Goal: Information Seeking & Learning: Check status

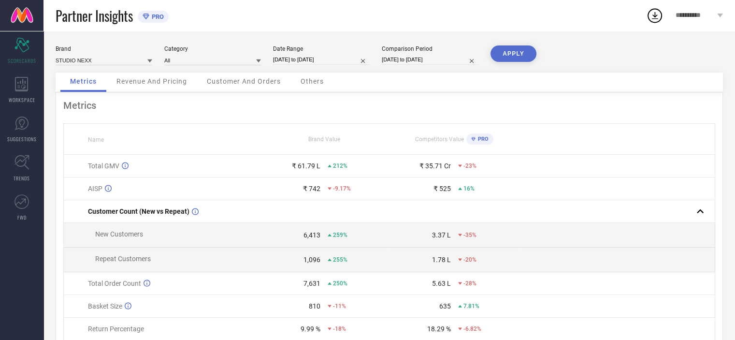
click at [136, 90] on div "Revenue And Pricing" at bounding box center [152, 81] width 90 height 19
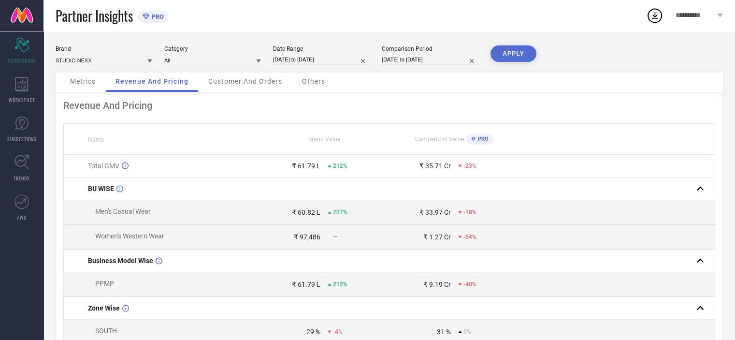
click at [253, 80] on span "Customer And Orders" at bounding box center [245, 81] width 74 height 8
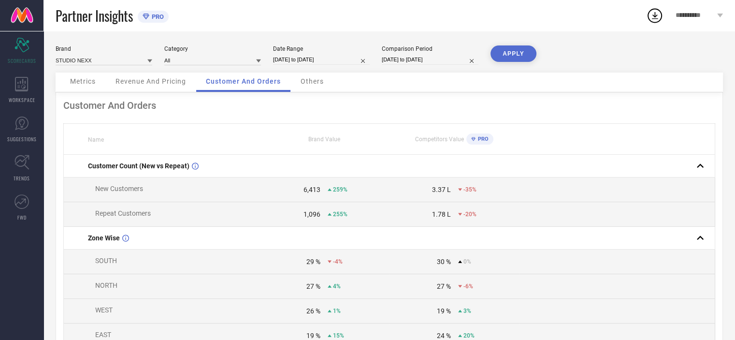
click at [323, 83] on span "Others" at bounding box center [312, 81] width 23 height 8
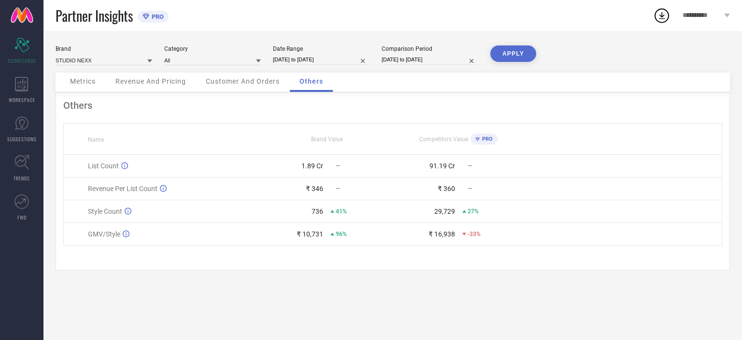
click at [87, 87] on div "Metrics" at bounding box center [82, 81] width 45 height 19
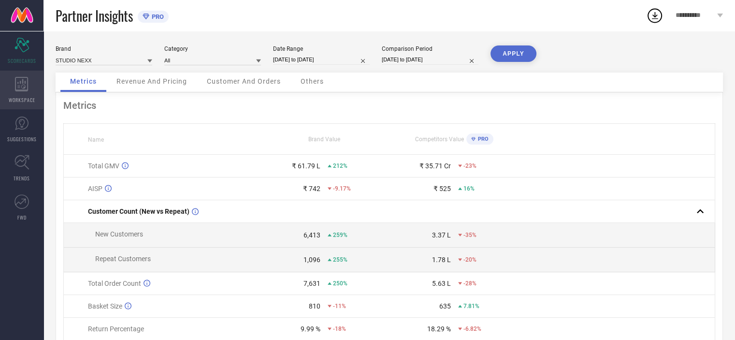
click at [19, 93] on div "WORKSPACE" at bounding box center [21, 90] width 43 height 39
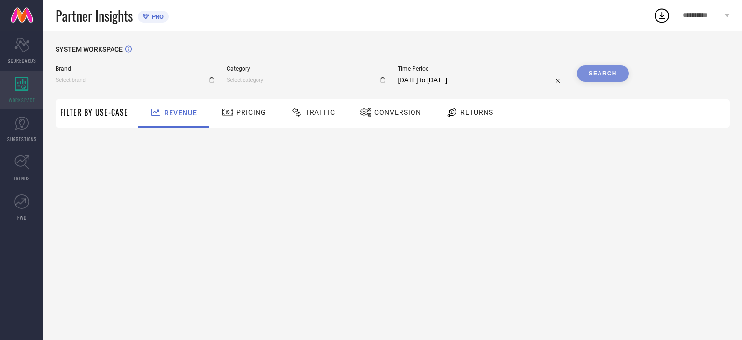
type input "STUDIO NEXX"
type input "All"
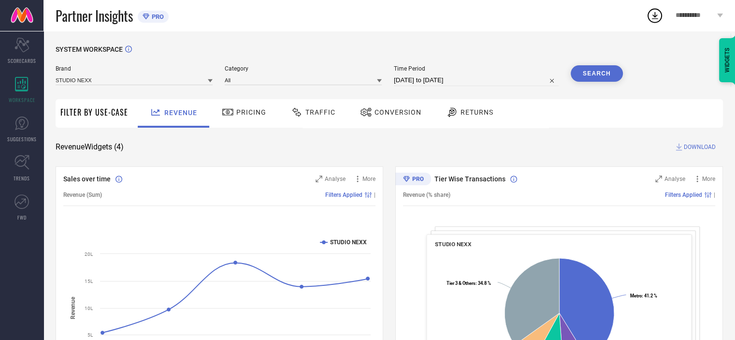
select select "8"
select select "2025"
select select "9"
select select "2025"
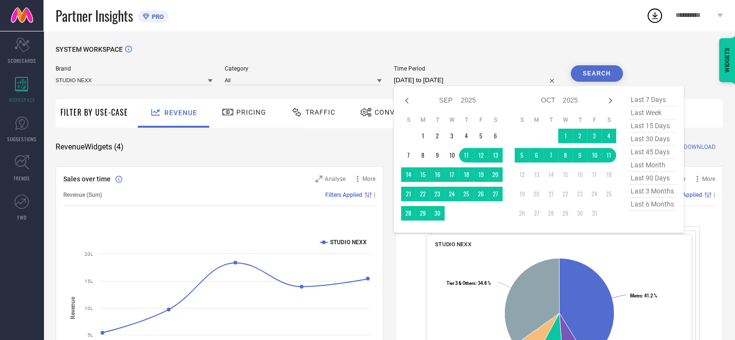
click at [429, 83] on input "[DATE] to [DATE]" at bounding box center [476, 80] width 165 height 12
click at [667, 153] on span "last 45 days" at bounding box center [652, 151] width 48 height 13
type input "[DATE] to [DATE]"
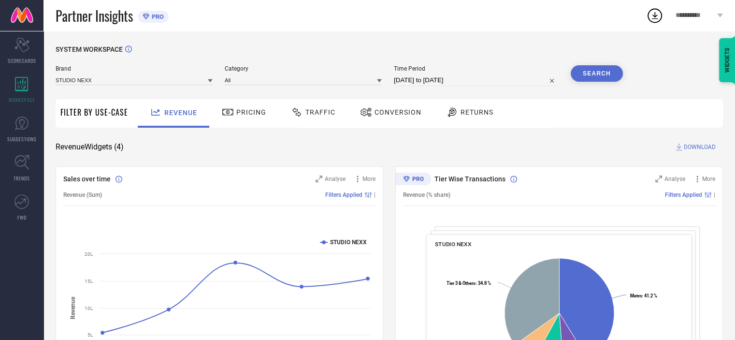
click at [609, 77] on button "Search" at bounding box center [597, 73] width 52 height 16
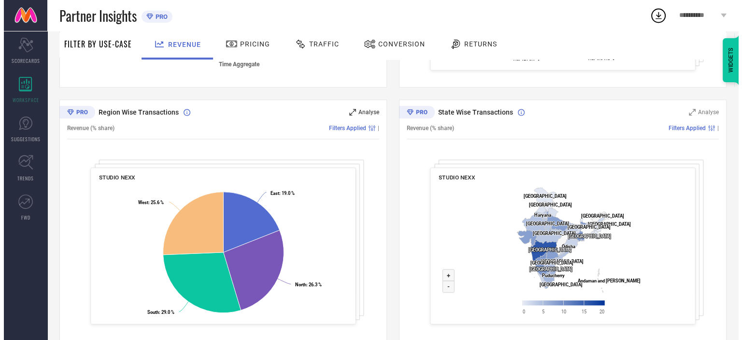
scroll to position [336, 0]
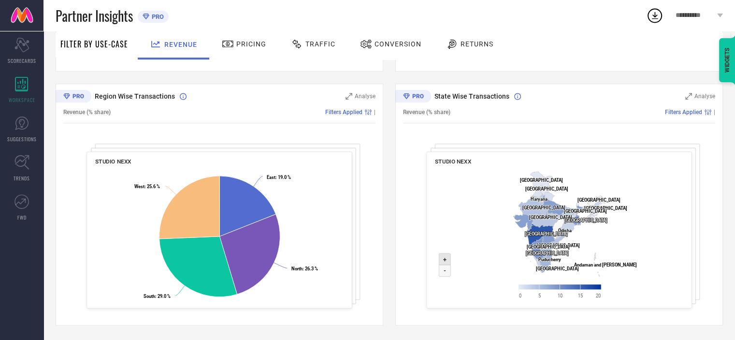
click at [443, 260] on text "+" at bounding box center [444, 259] width 3 height 7
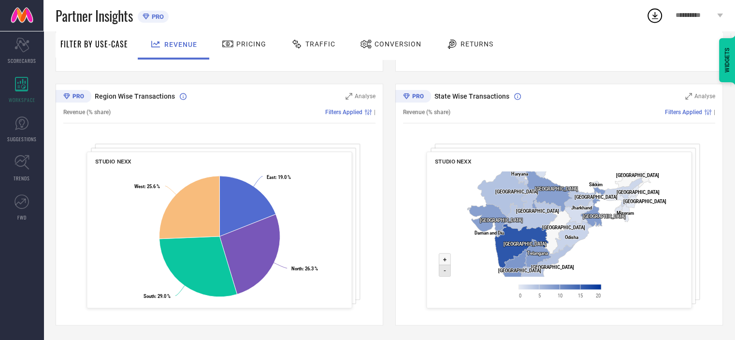
click at [443, 273] on icon at bounding box center [445, 271] width 12 height 12
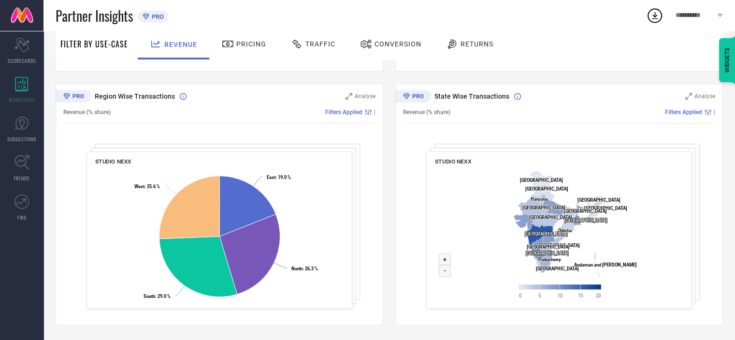
drag, startPoint x: 454, startPoint y: 190, endPoint x: 413, endPoint y: 237, distance: 62.6
click at [413, 237] on div "State Wise Transactions Analyse Revenue (% share) Filters Applied | STUDIO NEXX…" at bounding box center [559, 205] width 328 height 242
click at [478, 183] on rect at bounding box center [559, 237] width 248 height 140
click at [686, 93] on icon at bounding box center [688, 96] width 7 height 7
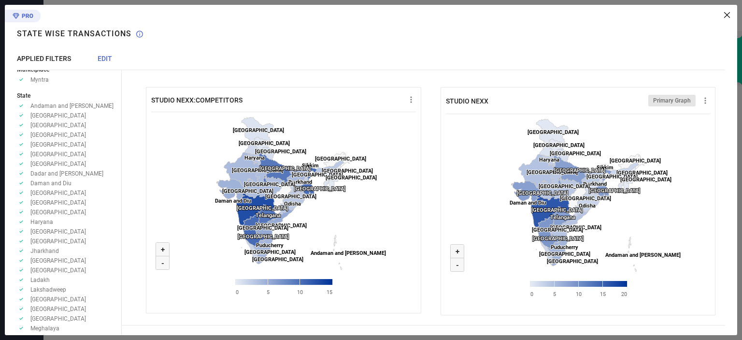
scroll to position [0, 0]
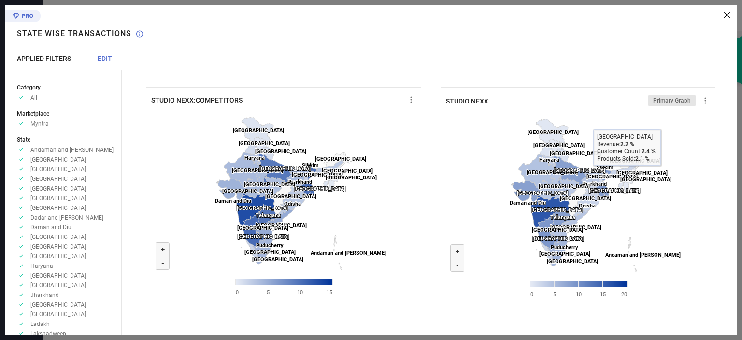
click at [683, 105] on div "Primary Graph" at bounding box center [672, 101] width 47 height 12
click at [680, 101] on span "Primary Graph" at bounding box center [672, 100] width 38 height 7
click at [701, 102] on icon at bounding box center [706, 101] width 10 height 10
click at [694, 116] on span "Download" at bounding box center [687, 118] width 27 height 7
drag, startPoint x: 135, startPoint y: 261, endPoint x: 140, endPoint y: 275, distance: 14.2
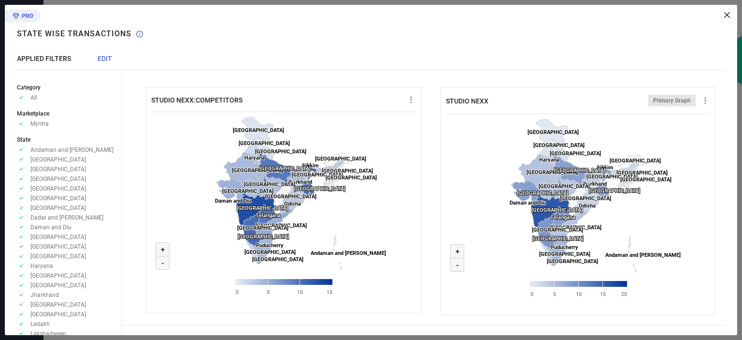
click at [135, 261] on div "STUDIO NEXX:COMPETITORS Created with Highcharts 9.3.3 Zoom in + Zoom out - [GEO…" at bounding box center [424, 197] width 604 height 255
